Goal: Task Accomplishment & Management: Manage account settings

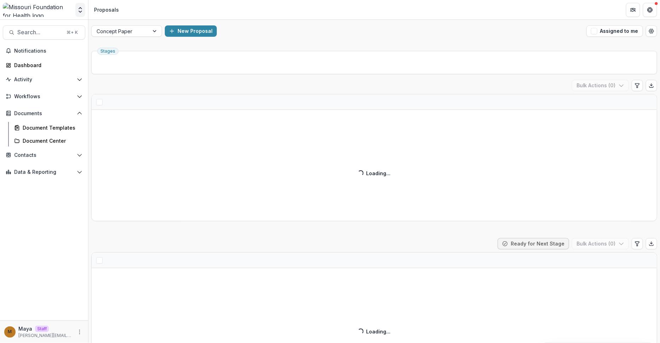
click at [79, 14] on button "Open entity switcher" at bounding box center [80, 10] width 10 height 14
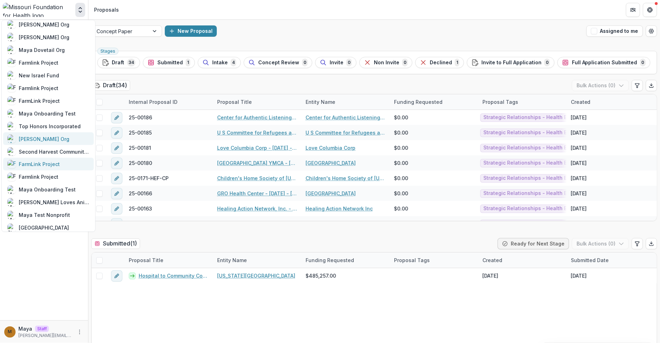
scroll to position [377, 0]
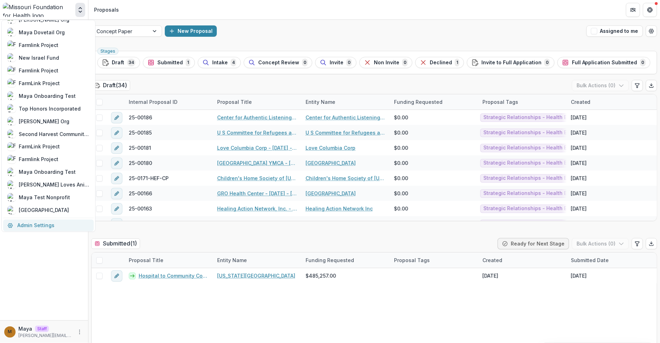
click at [49, 220] on link "Admin Settings" at bounding box center [48, 226] width 90 height 12
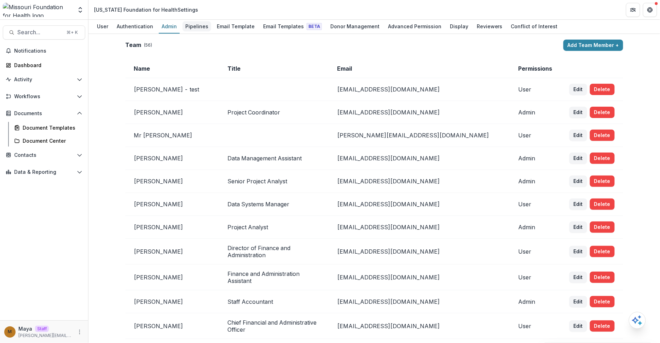
click at [194, 26] on div "Pipelines" at bounding box center [196, 26] width 29 height 10
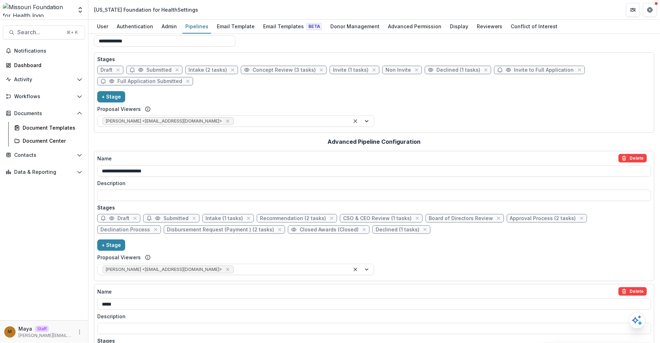
scroll to position [16, 0]
click at [157, 228] on icon "close" at bounding box center [155, 229] width 3 height 3
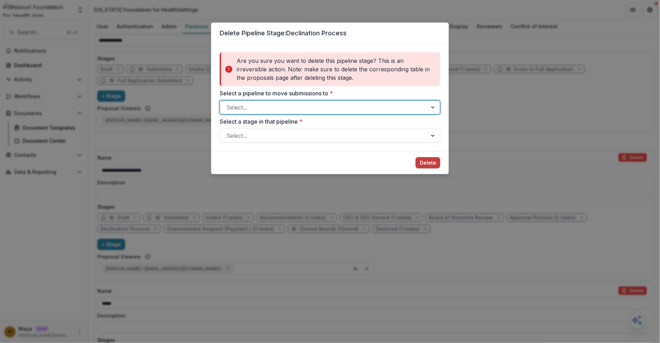
click at [385, 110] on div at bounding box center [323, 108] width 194 height 10
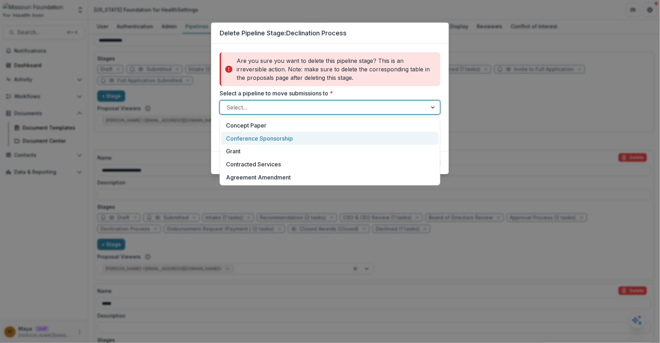
click at [318, 138] on div "Conference Sponsorship" at bounding box center [329, 138] width 217 height 13
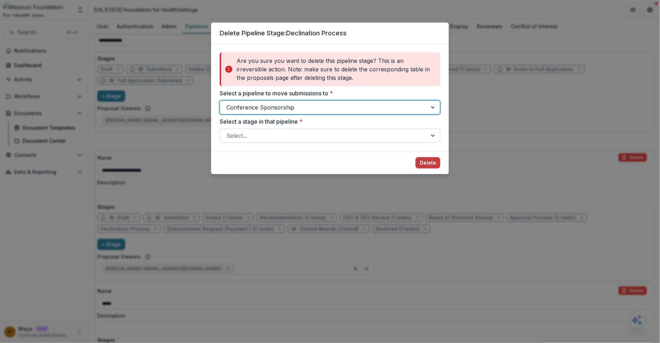
click at [314, 139] on div at bounding box center [323, 136] width 194 height 10
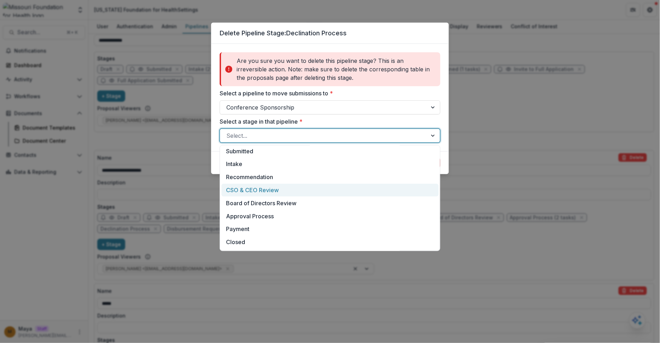
scroll to position [17, 0]
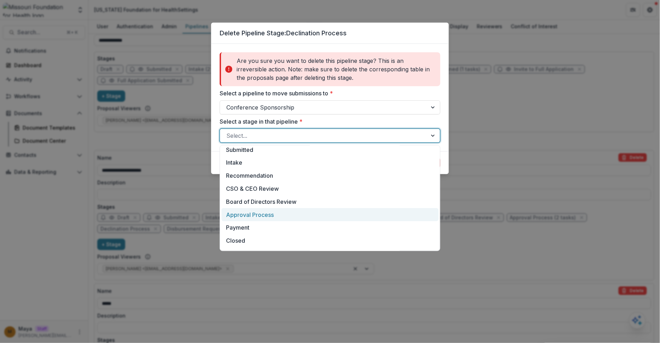
click at [276, 216] on div "Approval Process" at bounding box center [329, 214] width 217 height 13
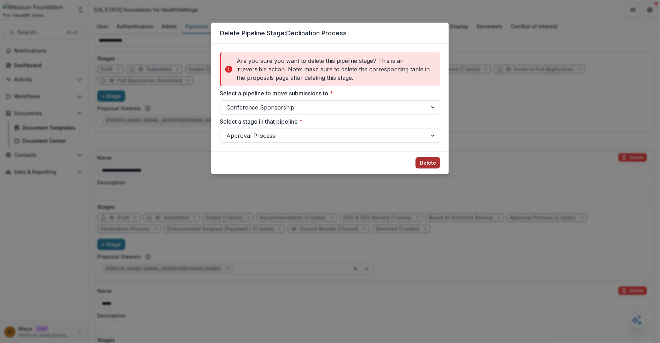
click at [427, 163] on button "Delete" at bounding box center [427, 162] width 25 height 11
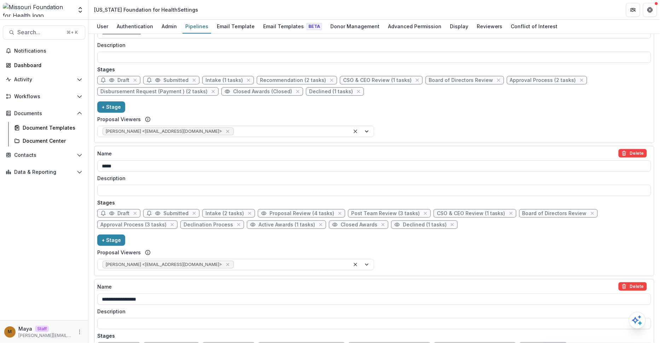
scroll to position [173, 0]
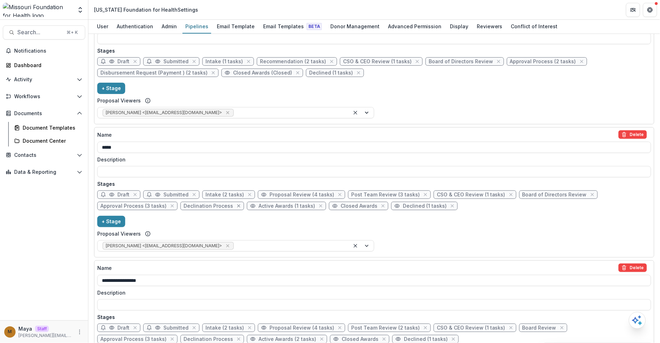
click at [236, 206] on icon "close" at bounding box center [239, 206] width 6 height 6
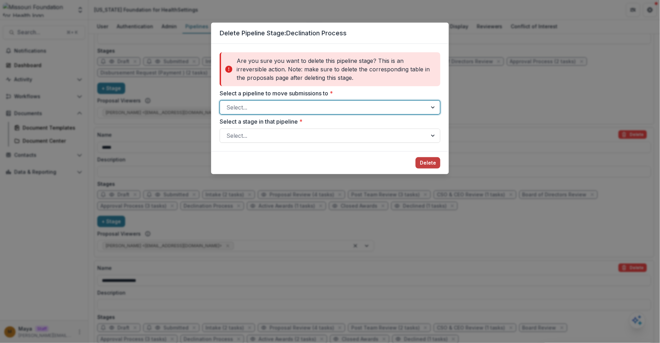
click at [277, 107] on div at bounding box center [323, 108] width 194 height 10
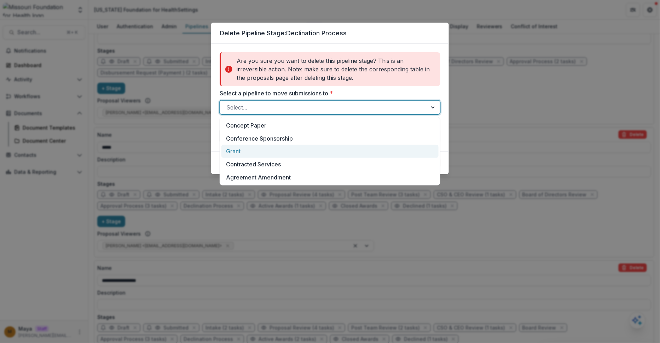
click at [269, 149] on div "Grant" at bounding box center [329, 151] width 217 height 13
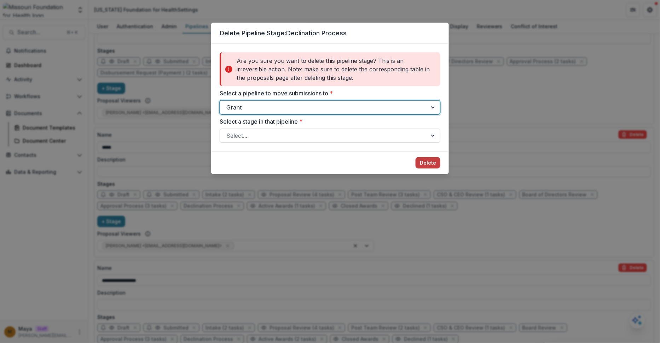
click at [272, 135] on div at bounding box center [323, 136] width 194 height 10
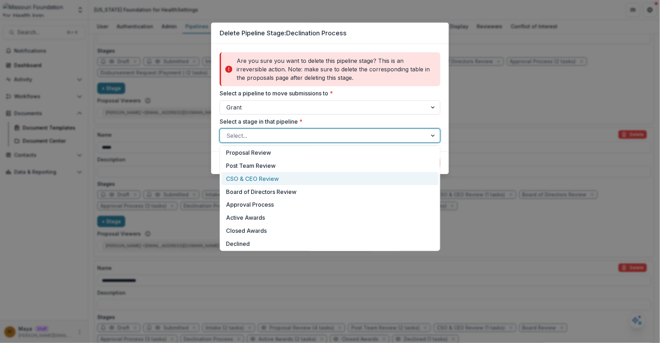
scroll to position [40, 0]
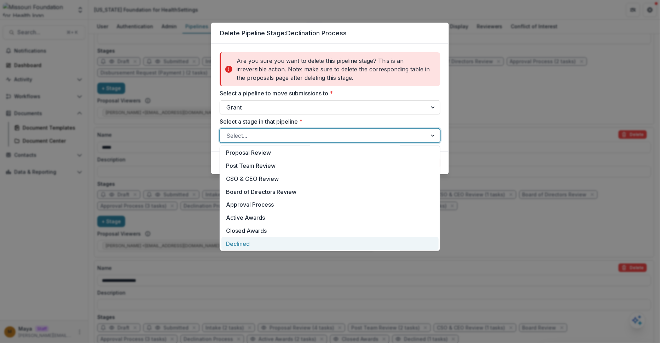
click at [255, 241] on div "Declined" at bounding box center [329, 243] width 217 height 13
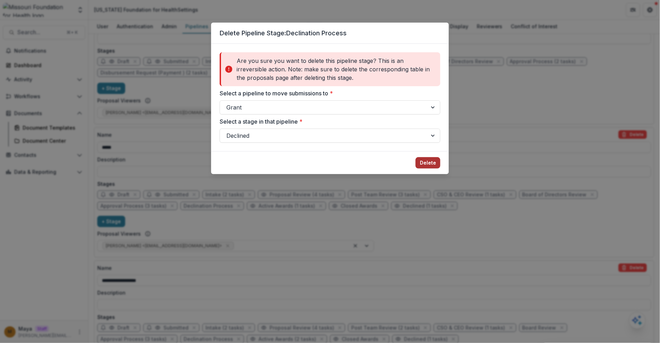
click at [426, 165] on button "Delete" at bounding box center [427, 162] width 25 height 11
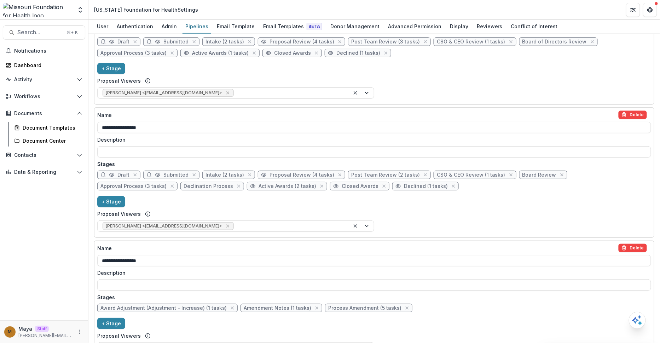
scroll to position [326, 0]
click at [237, 185] on icon "close" at bounding box center [238, 186] width 3 height 3
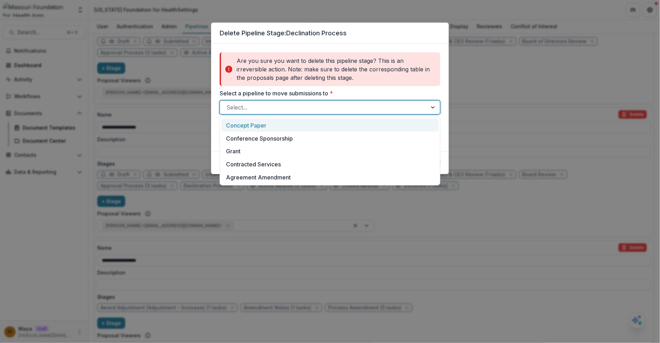
click at [271, 111] on div at bounding box center [323, 108] width 194 height 10
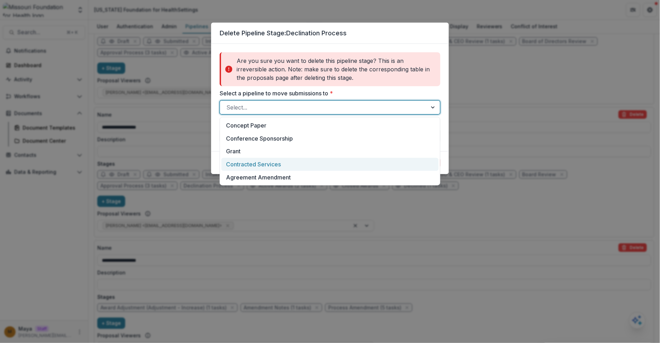
click at [267, 166] on div "Contracted Services" at bounding box center [329, 164] width 217 height 13
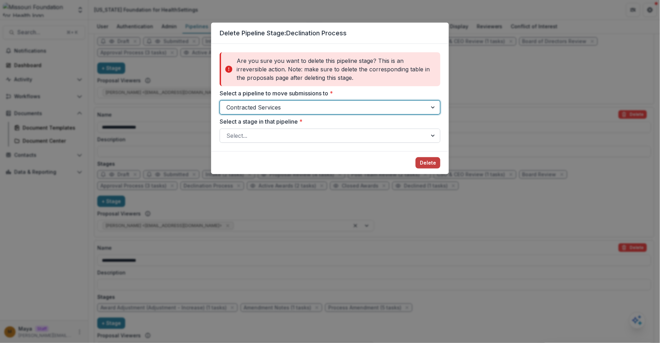
click at [267, 139] on div at bounding box center [323, 136] width 194 height 10
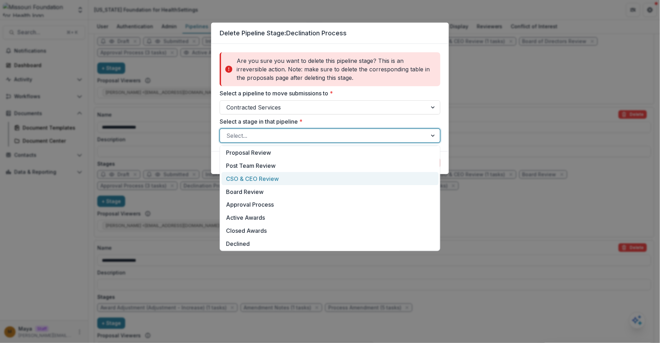
scroll to position [40, 0]
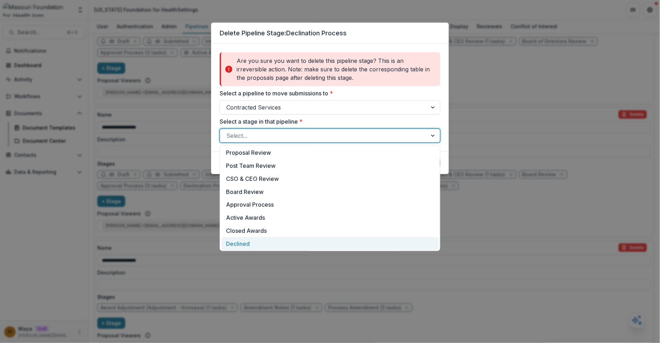
click at [253, 239] on div "Declined" at bounding box center [329, 243] width 217 height 13
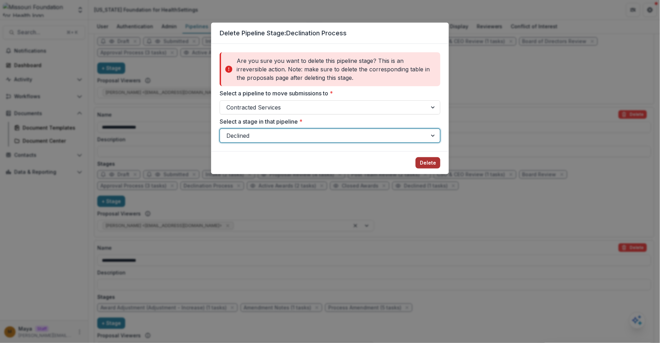
click at [417, 163] on button "Delete" at bounding box center [427, 162] width 25 height 11
